Goal: Task Accomplishment & Management: Complete application form

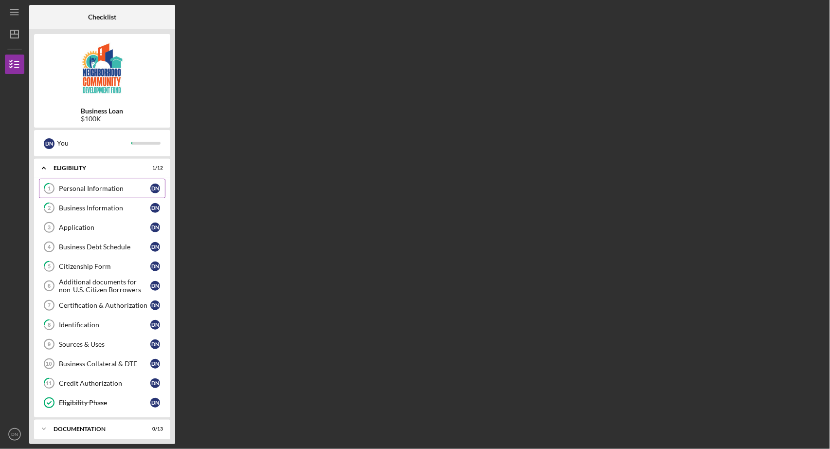
click at [111, 184] on div "Personal Information" at bounding box center [104, 188] width 91 height 8
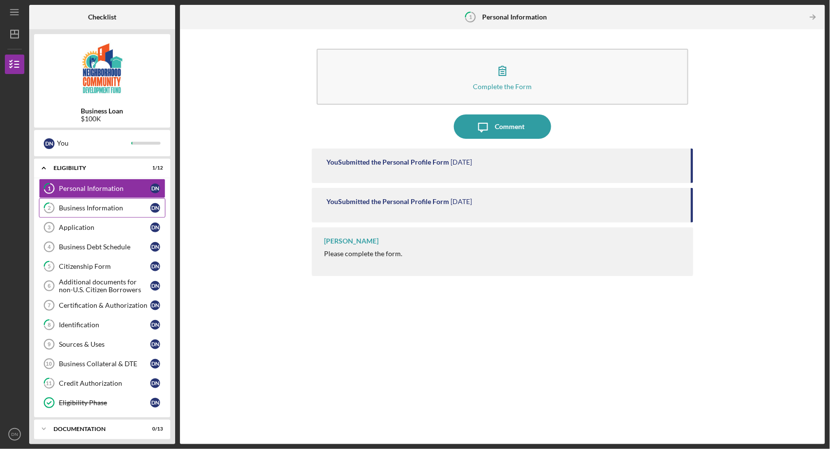
click at [110, 207] on div "Business Information" at bounding box center [104, 208] width 91 height 8
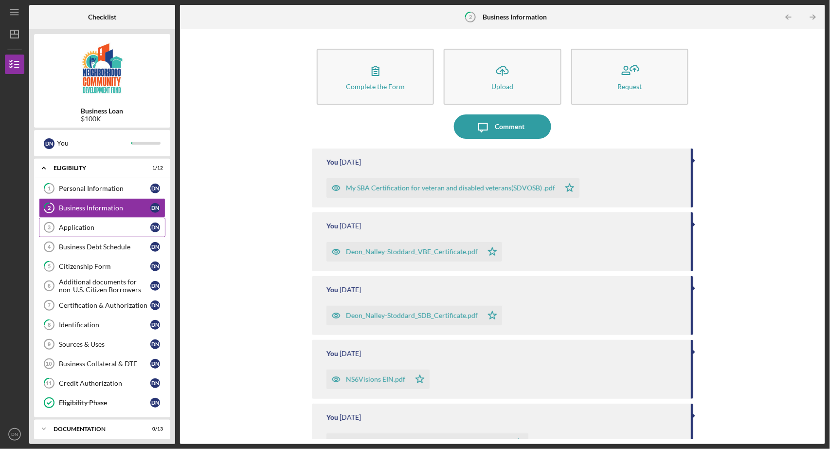
click at [93, 224] on div "Application" at bounding box center [104, 227] width 91 height 8
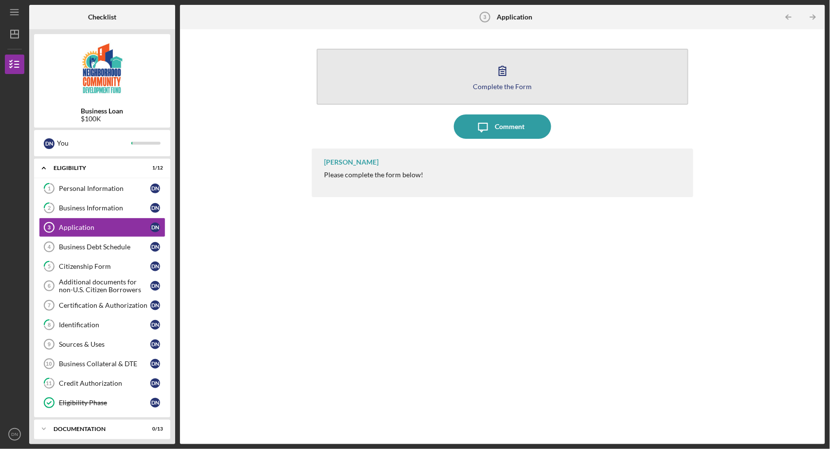
click at [473, 80] on button "Complete the Form Form" at bounding box center [503, 77] width 372 height 56
